Goal: Task Accomplishment & Management: Manage account settings

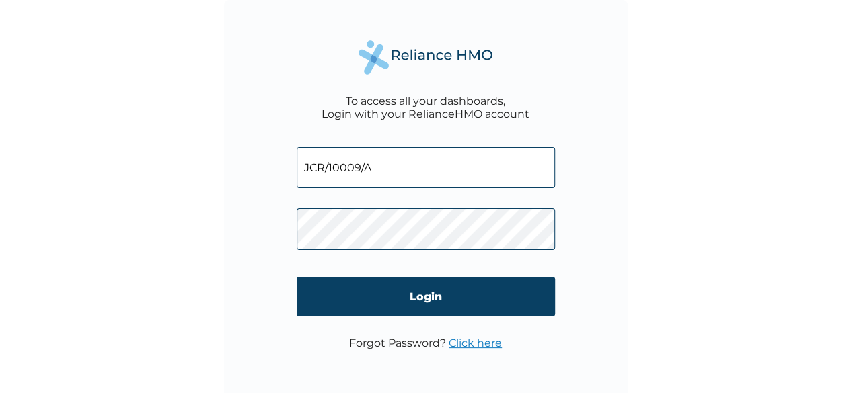
drag, startPoint x: 371, startPoint y: 170, endPoint x: 304, endPoint y: 167, distance: 67.3
click at [304, 167] on input "JCR/10009/A" at bounding box center [426, 167] width 258 height 41
paste input "gbengatest@outlook.com"
drag, startPoint x: 477, startPoint y: 163, endPoint x: 293, endPoint y: 166, distance: 183.6
click at [293, 166] on div "To access all your dashboards, Login with your RelianceHMO account gbengatest@o…" at bounding box center [425, 201] width 403 height 403
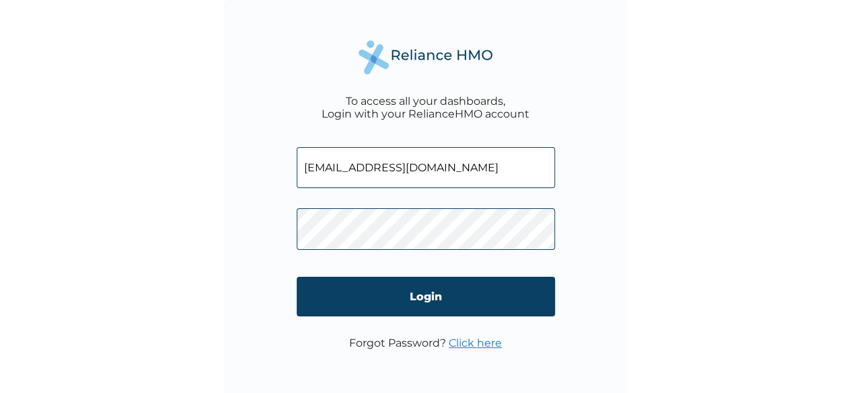
paste input "sunplanetcompanyltd@gmail"
type input "sunplanetcompanyltd@gmail.com"
click at [694, 262] on div "To access all your dashboards, Login with your RelianceHMO account sunplanetcom…" at bounding box center [425, 196] width 851 height 393
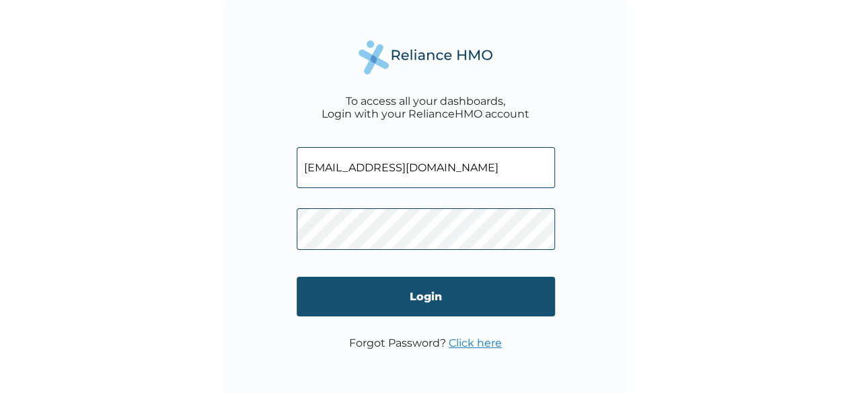
click at [429, 291] on input "Login" at bounding box center [426, 297] width 258 height 40
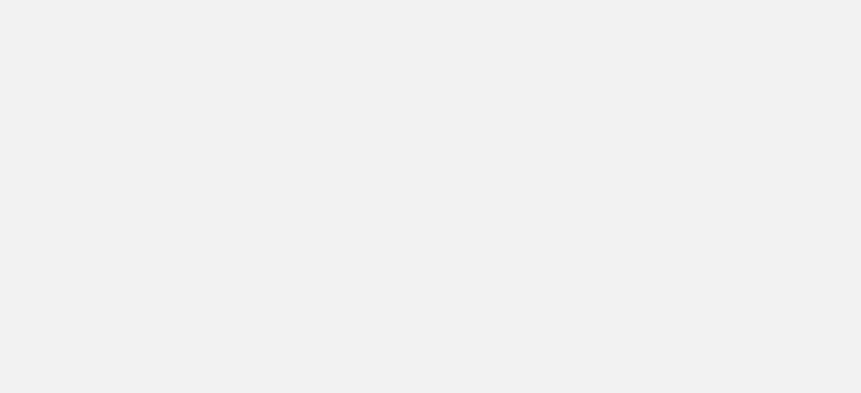
click at [537, 198] on div at bounding box center [430, 196] width 861 height 393
